Goal: Task Accomplishment & Management: Use online tool/utility

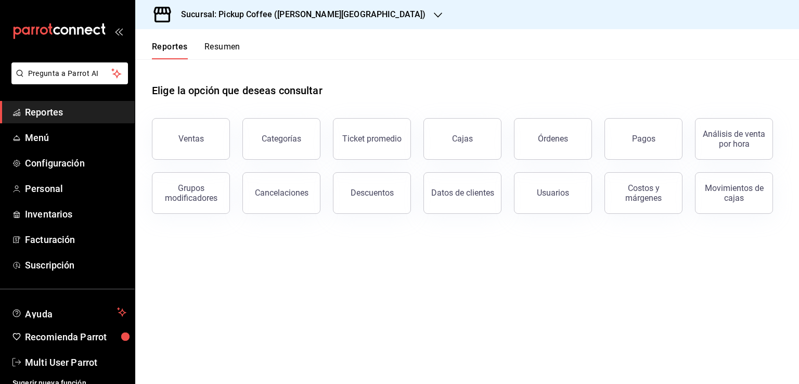
click at [232, 45] on button "Resumen" at bounding box center [223, 51] width 36 height 18
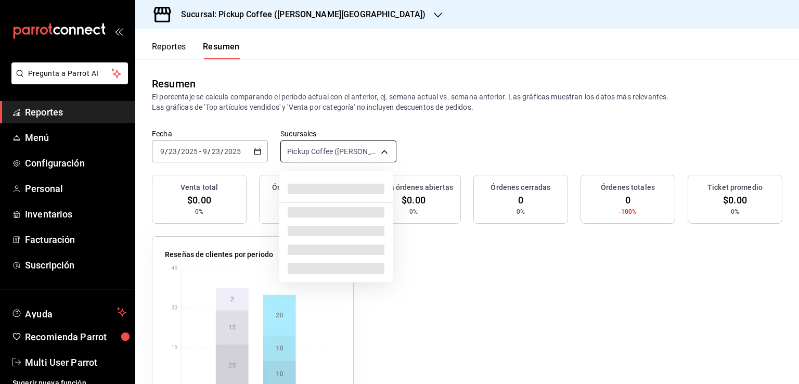
click at [356, 152] on body "Pregunta a Parrot AI Reportes Menú Configuración Personal Inventarios Facturaci…" at bounding box center [399, 192] width 799 height 384
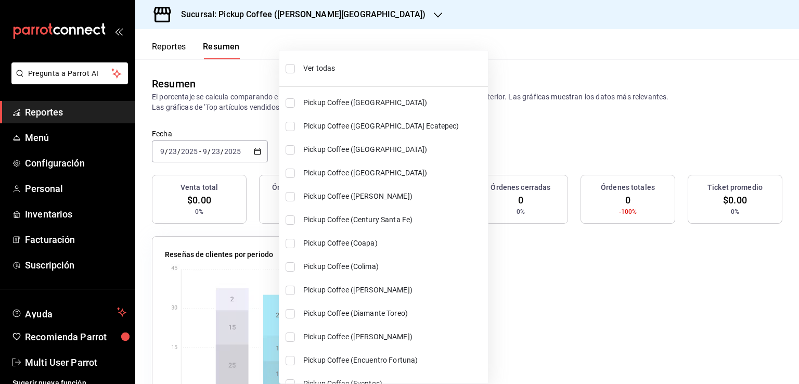
click at [323, 70] on span "Ver todas" at bounding box center [393, 68] width 181 height 11
type input "[object Object],[object Object],[object Object],[object Object],[object Object]…"
checkbox input "true"
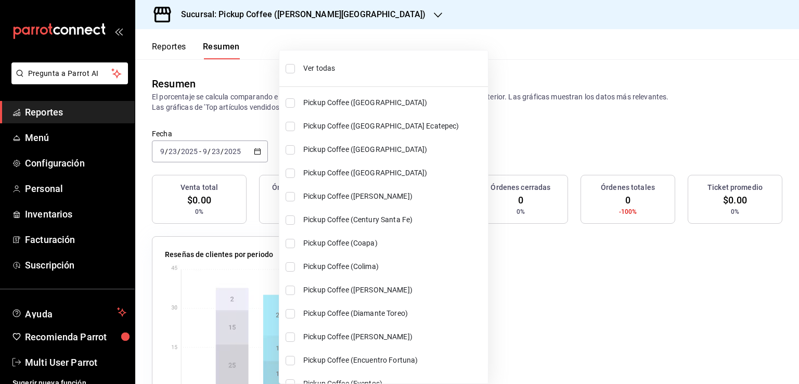
checkbox input "true"
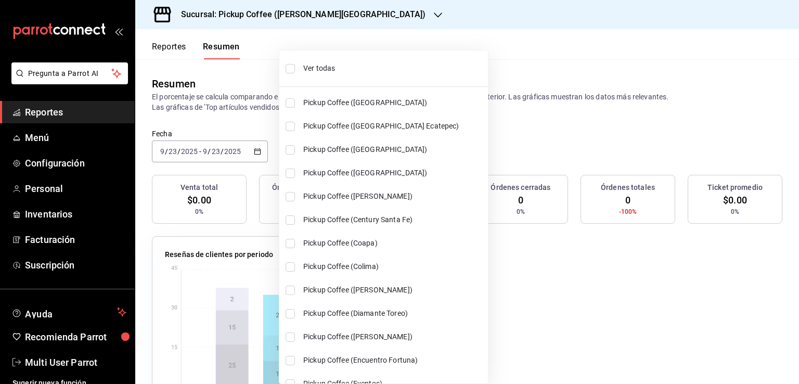
checkbox input "true"
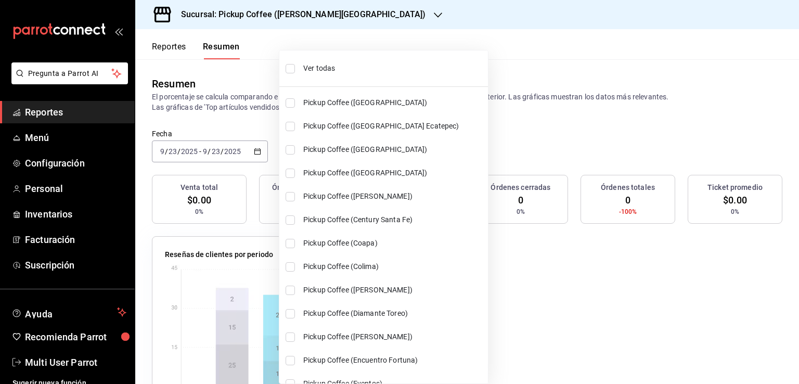
checkbox input "true"
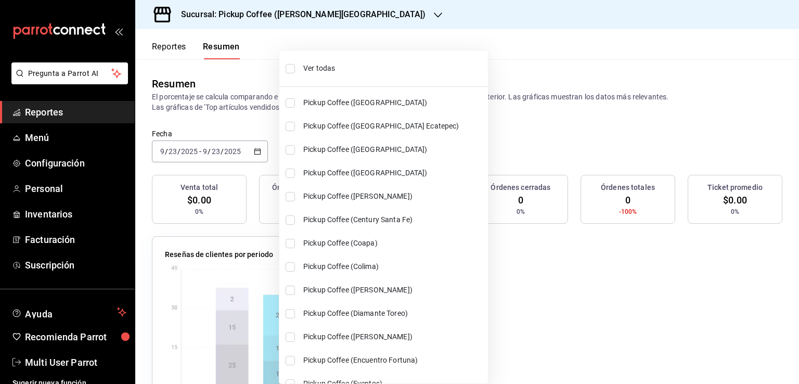
checkbox input "true"
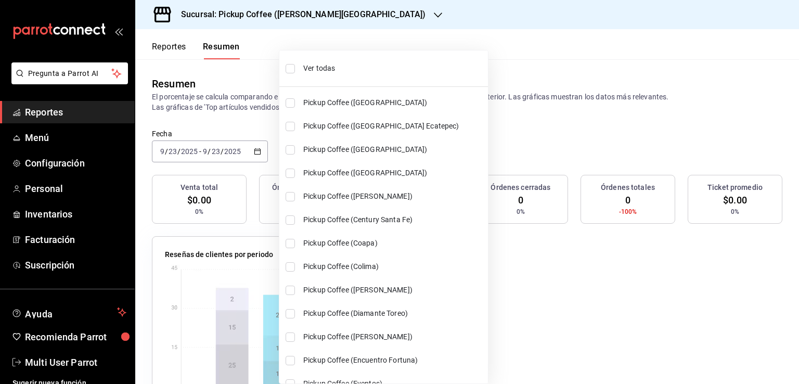
checkbox input "true"
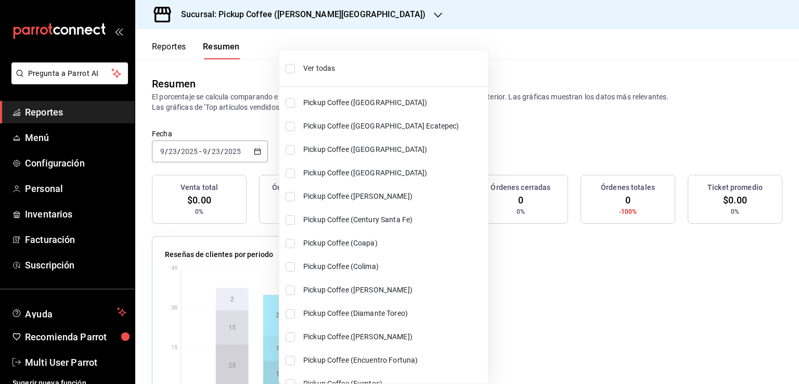
checkbox input "true"
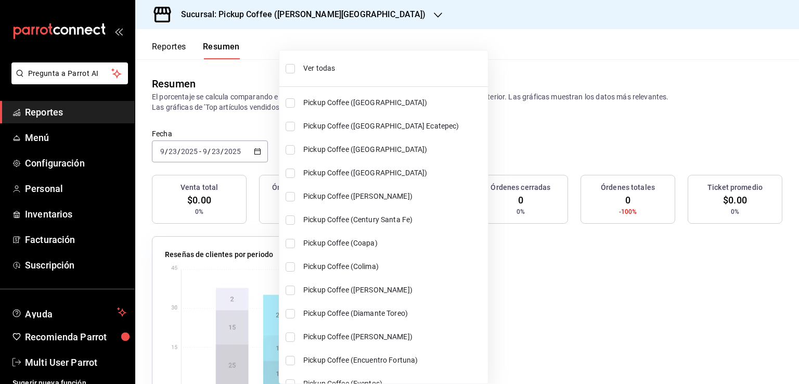
checkbox input "true"
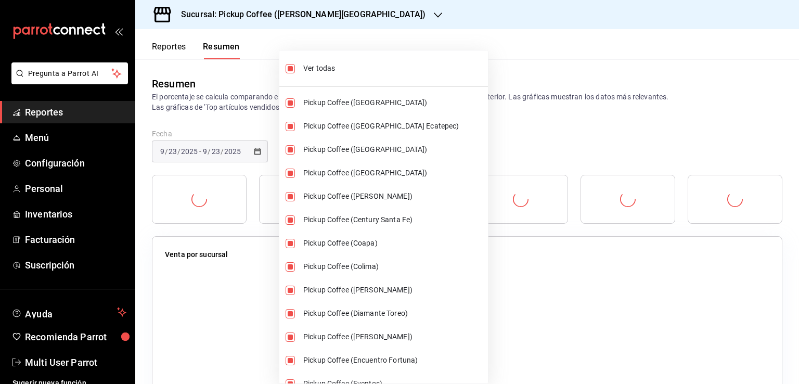
drag, startPoint x: 499, startPoint y: 63, endPoint x: 406, endPoint y: 98, distance: 98.7
click at [497, 63] on div at bounding box center [399, 192] width 799 height 384
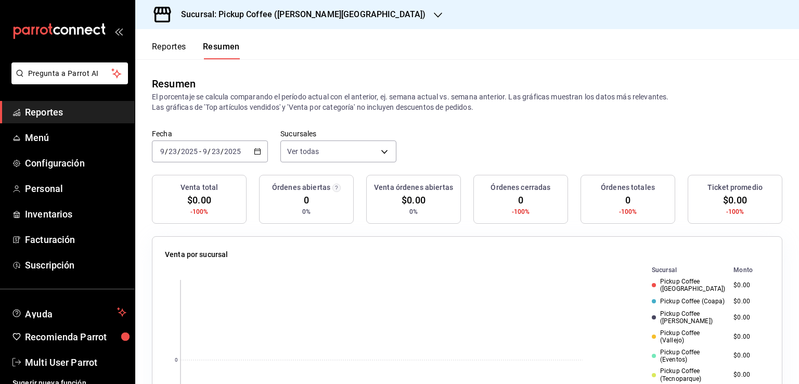
click at [258, 151] on icon "button" at bounding box center [257, 151] width 7 height 7
click at [198, 198] on li "Ayer" at bounding box center [200, 206] width 97 height 23
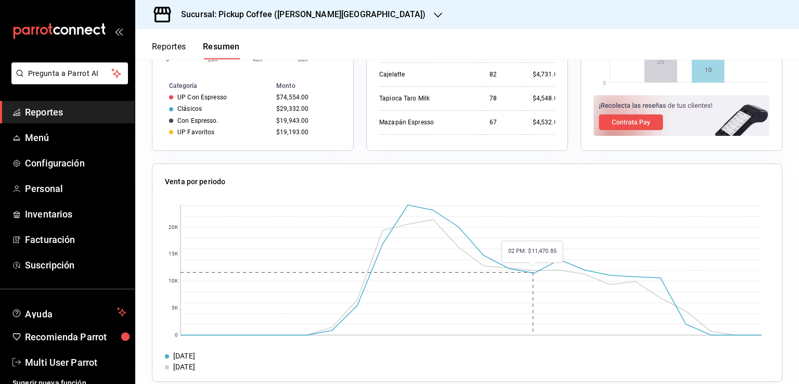
scroll to position [781, 0]
